Goal: Find specific page/section: Find specific page/section

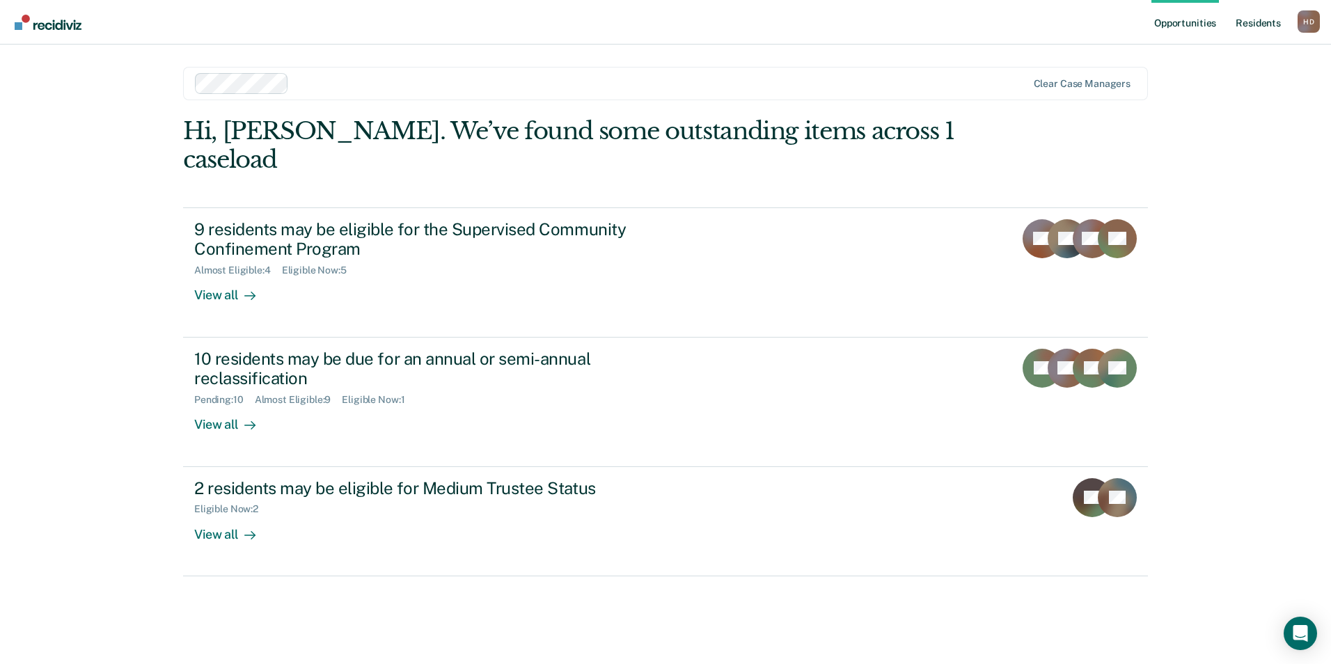
click at [1252, 28] on link "Resident s" at bounding box center [1258, 22] width 51 height 45
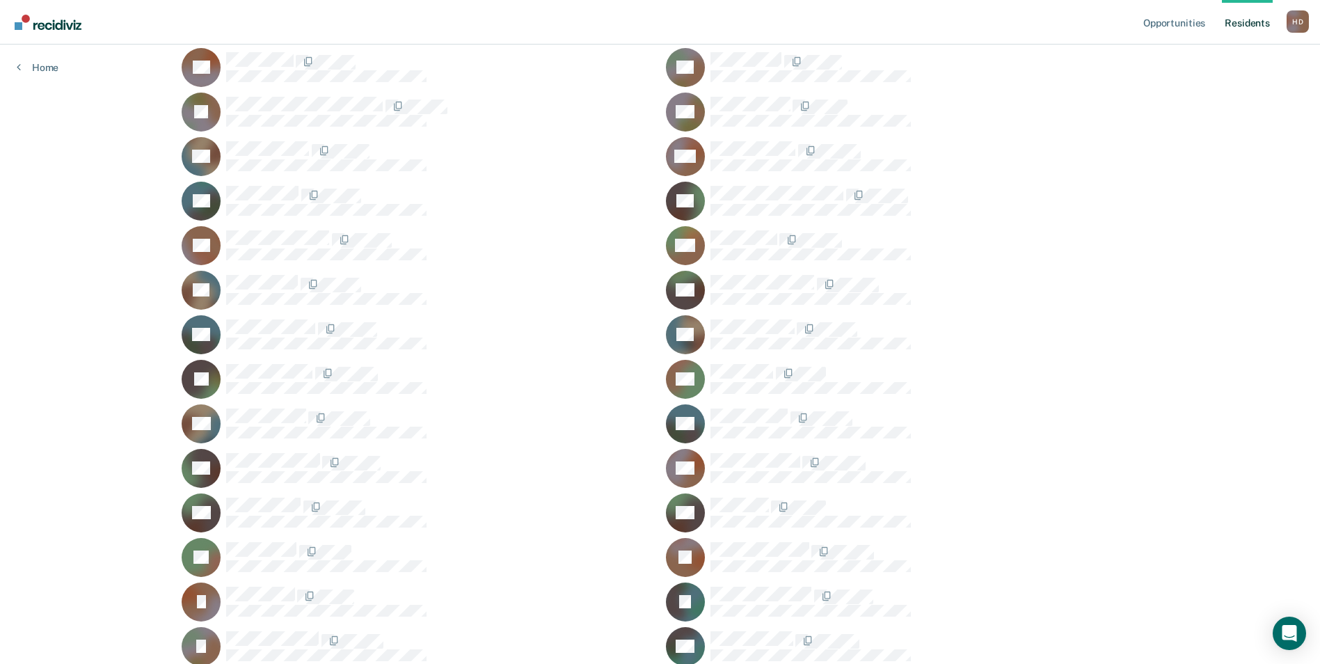
scroll to position [766, 0]
